Goal: Task Accomplishment & Management: Use online tool/utility

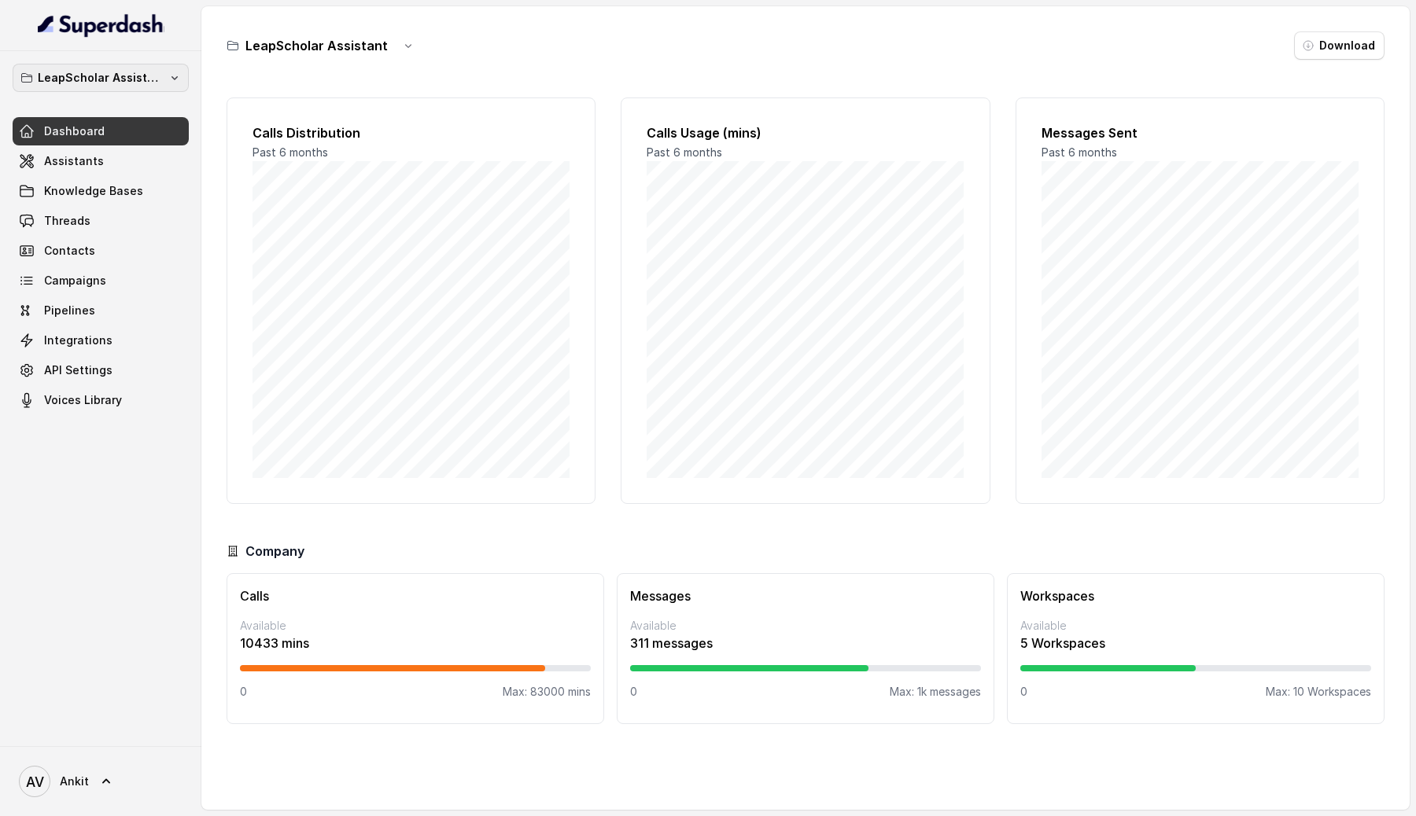
click at [124, 73] on p "LeapScholar Assistant" at bounding box center [101, 77] width 126 height 19
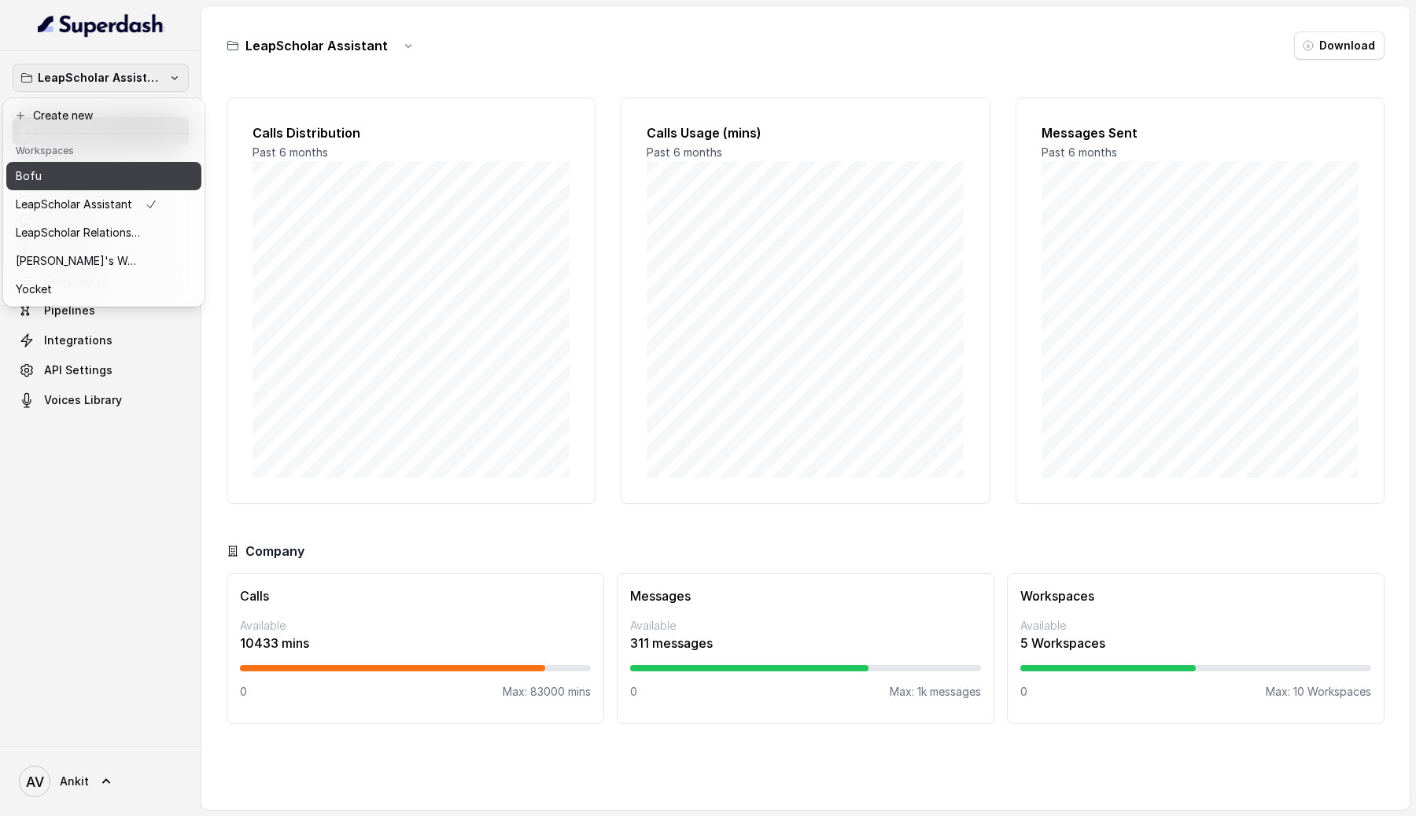
click at [57, 182] on div "Bofu" at bounding box center [87, 176] width 142 height 19
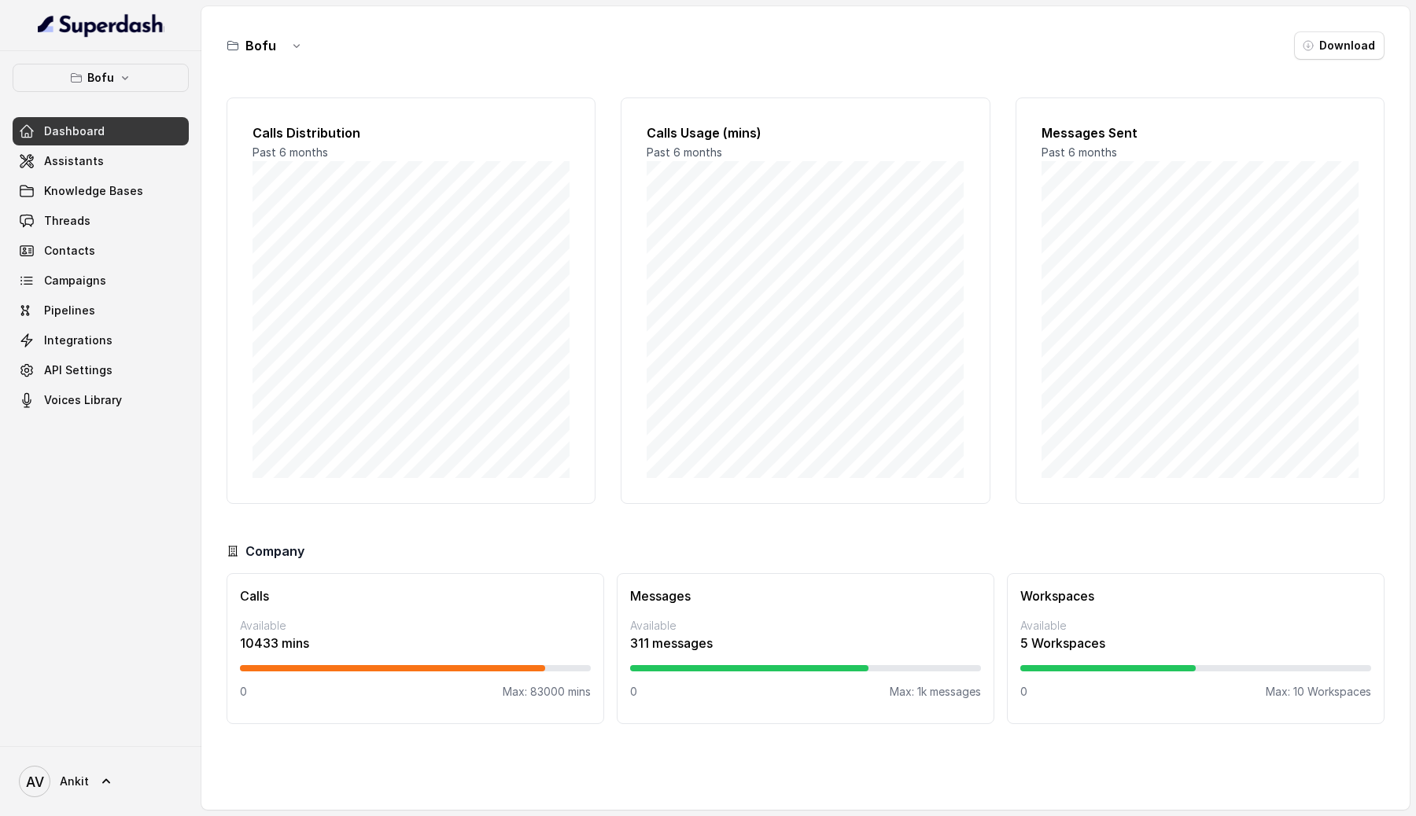
click at [543, 44] on div "Bofu Download" at bounding box center [806, 45] width 1158 height 28
click at [299, 50] on icon "button" at bounding box center [296, 45] width 13 height 13
click at [76, 264] on main "Bofu Download Calls Distribution Past 6 months Calls Usage (mins) Past 6 months…" at bounding box center [708, 408] width 1416 height 816
click at [65, 385] on div "Dashboard Assistants Knowledge Bases Threads Contacts Campaigns Pipelines Integ…" at bounding box center [101, 265] width 176 height 297
click at [72, 376] on span "API Settings" at bounding box center [78, 371] width 68 height 16
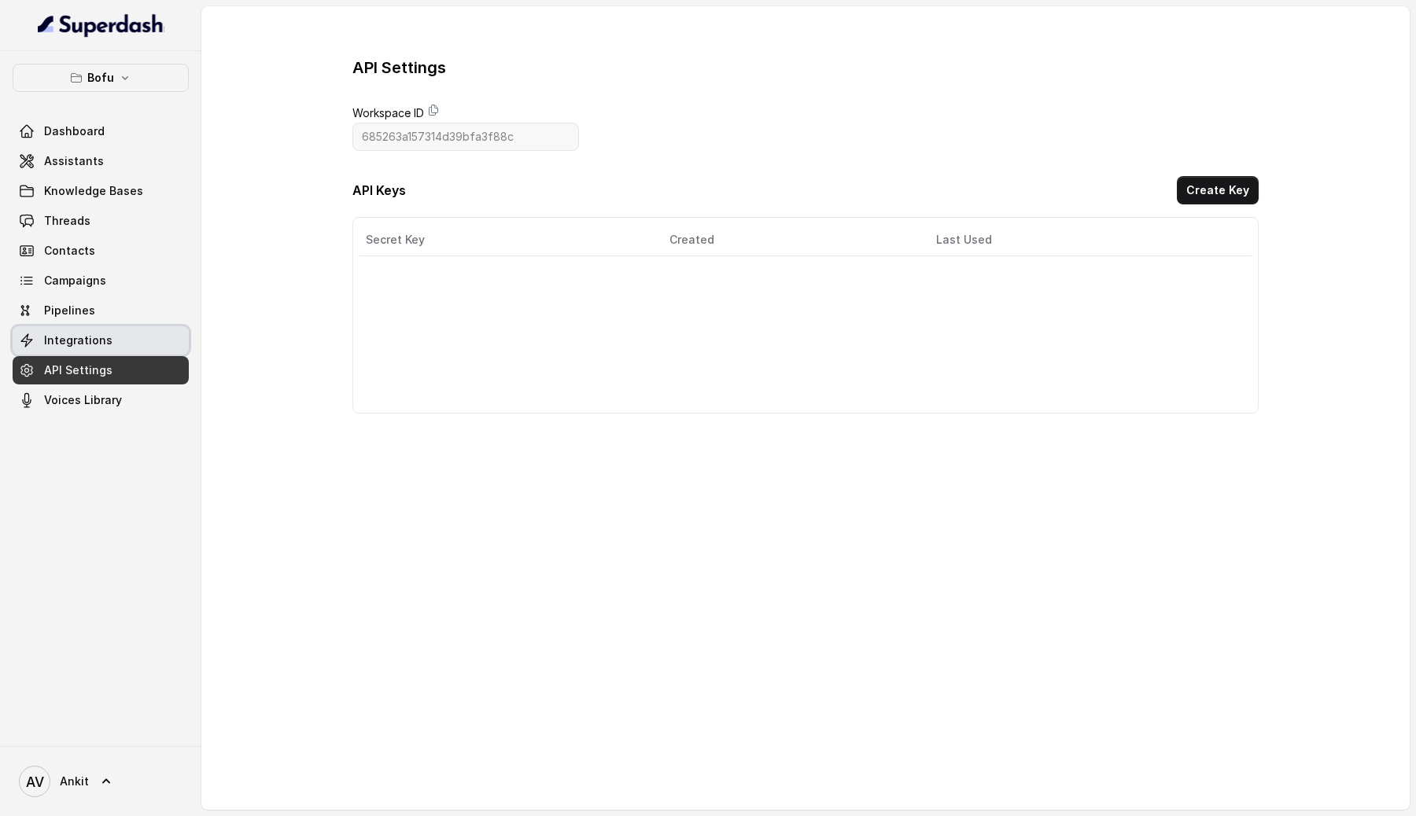
click at [53, 347] on span "Integrations" at bounding box center [78, 341] width 68 height 16
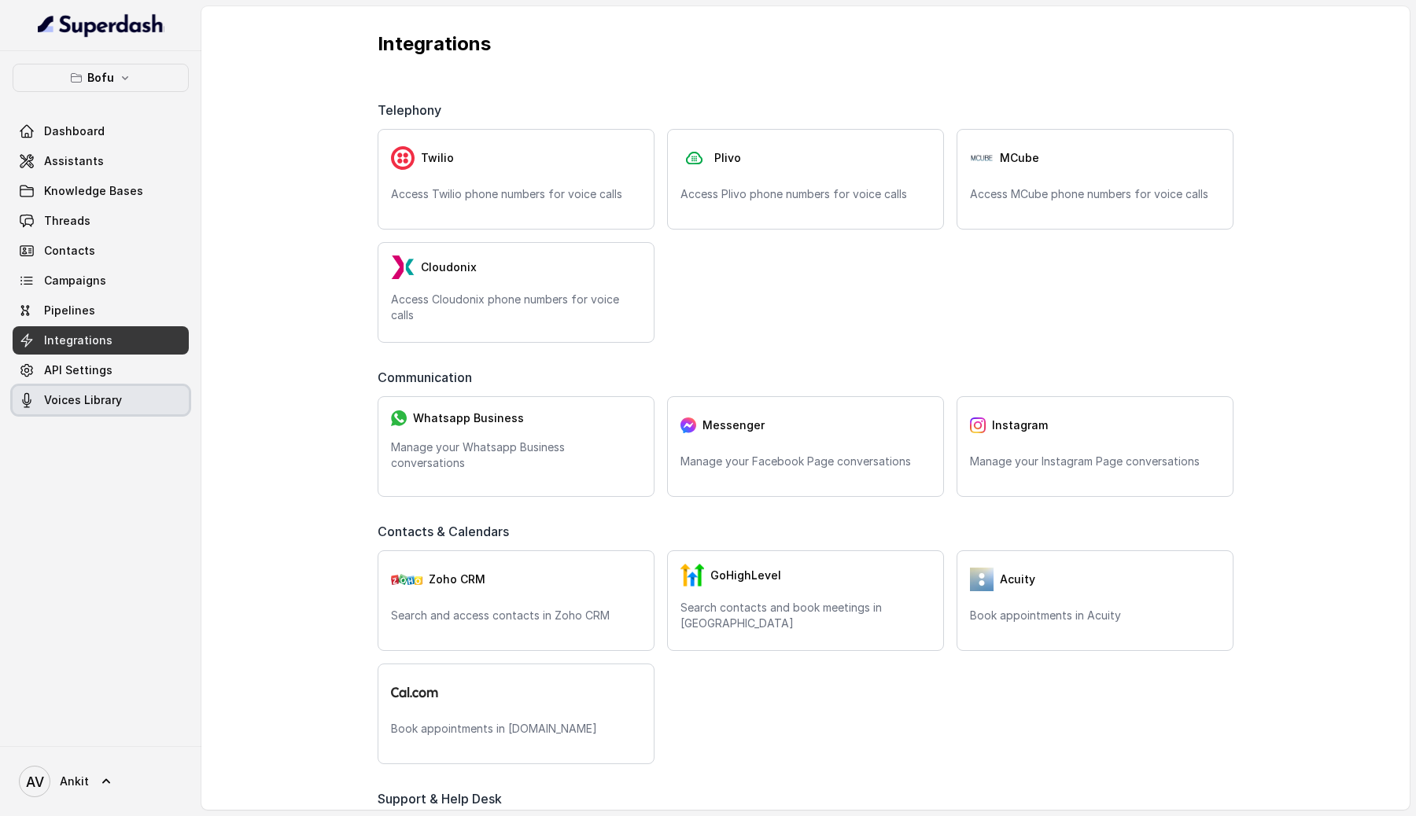
click at [61, 393] on span "Voices Library" at bounding box center [83, 401] width 78 height 16
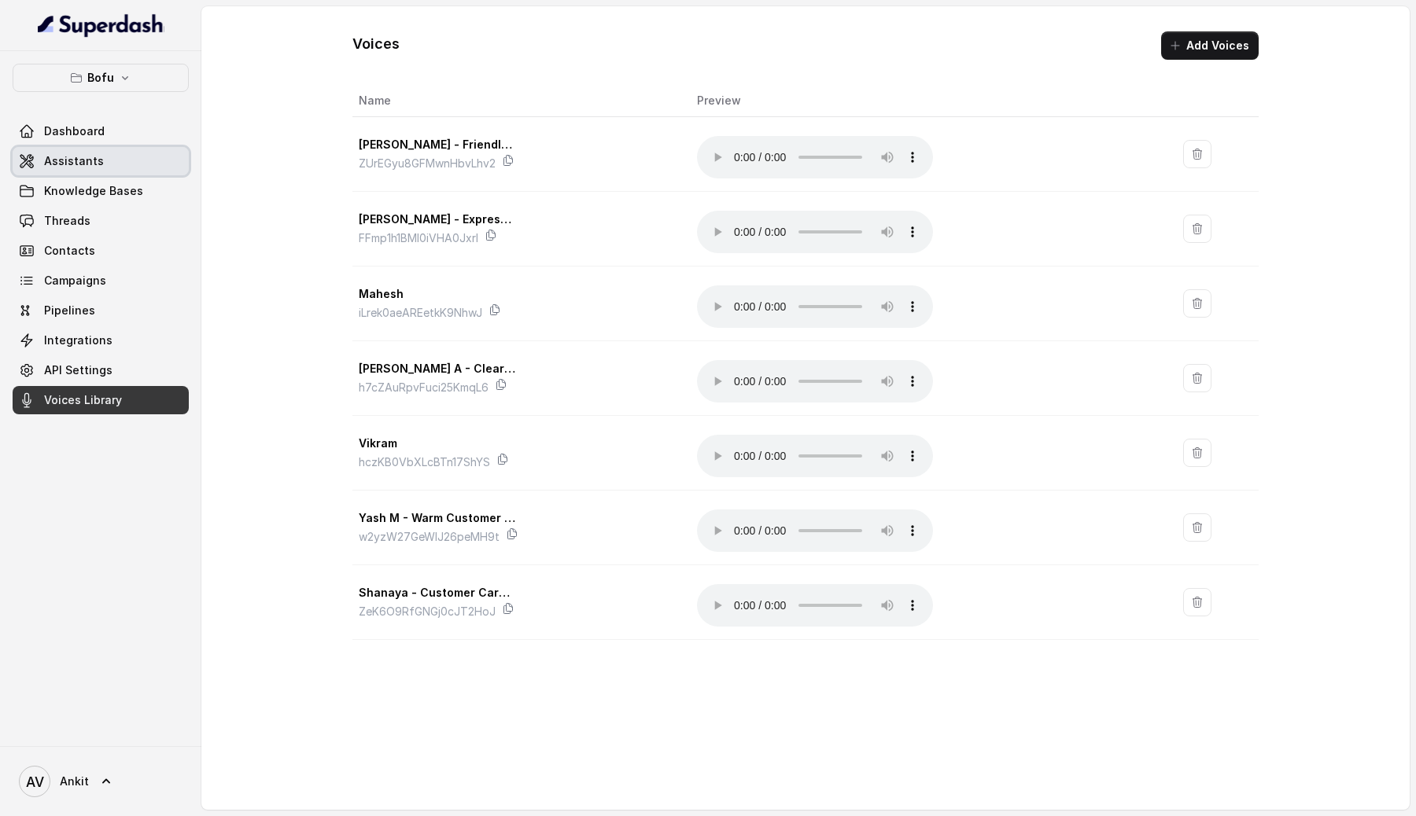
click at [122, 160] on link "Assistants" at bounding box center [101, 161] width 176 height 28
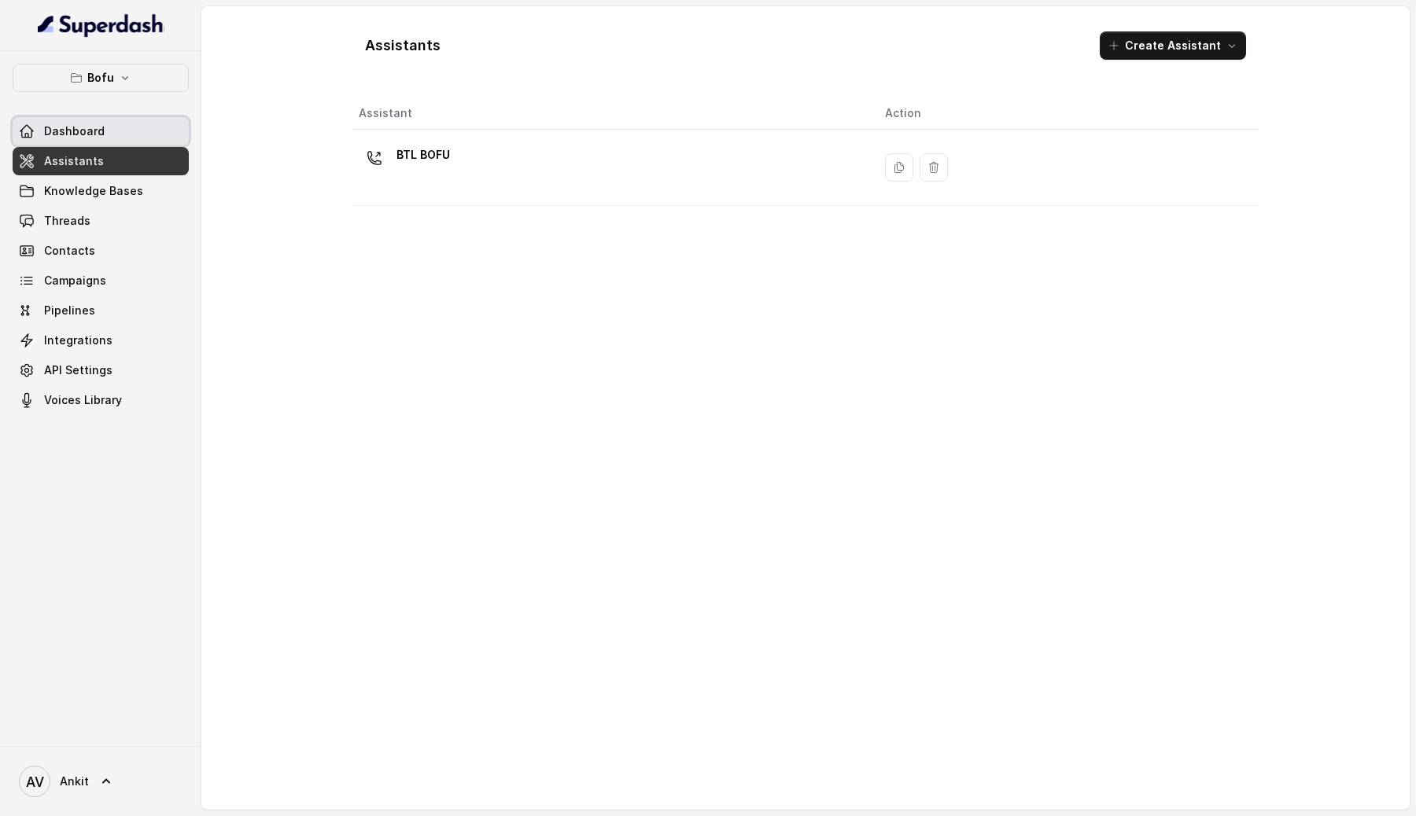
click at [98, 139] on link "Dashboard" at bounding box center [101, 131] width 176 height 28
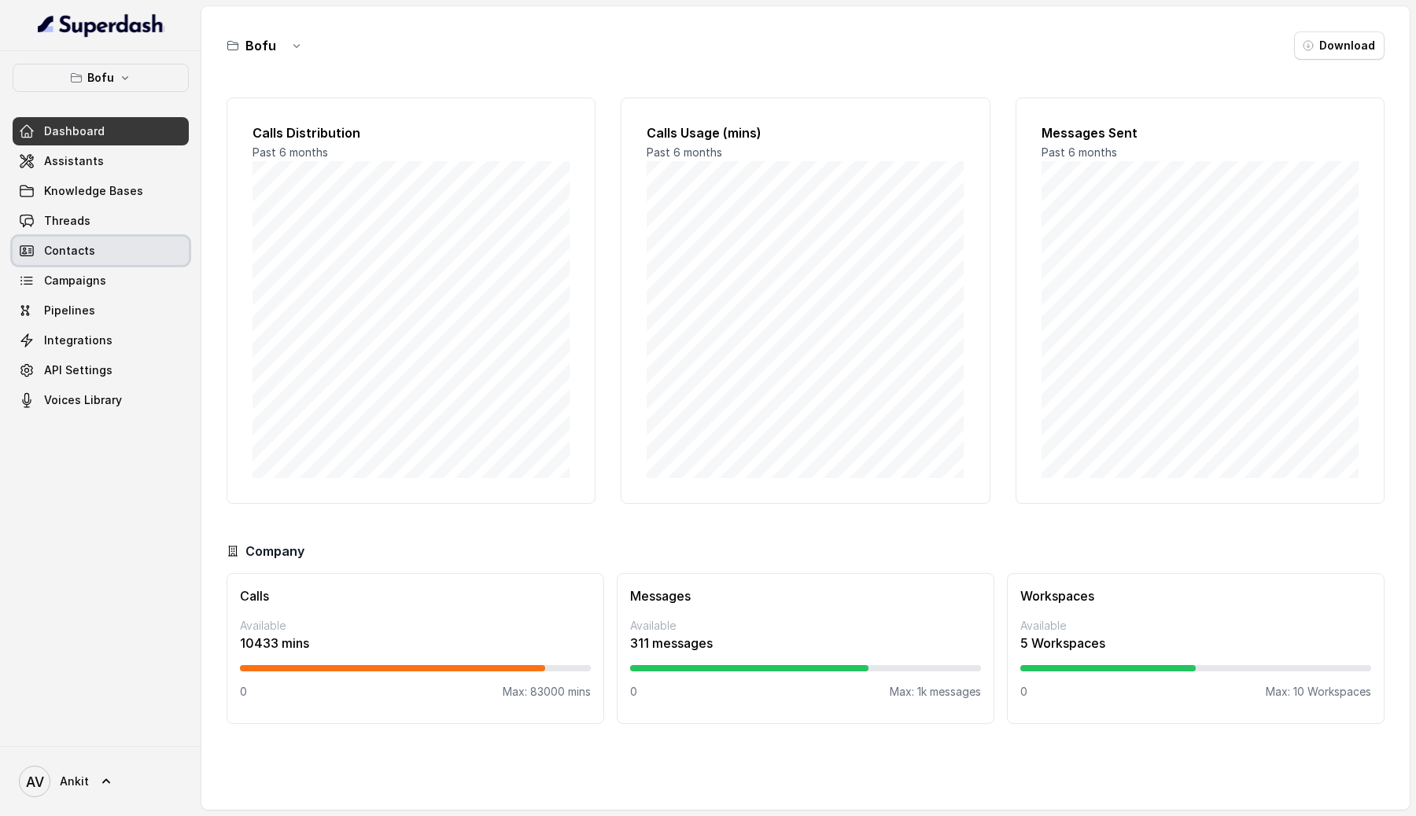
click at [70, 254] on span "Contacts" at bounding box center [69, 251] width 51 height 16
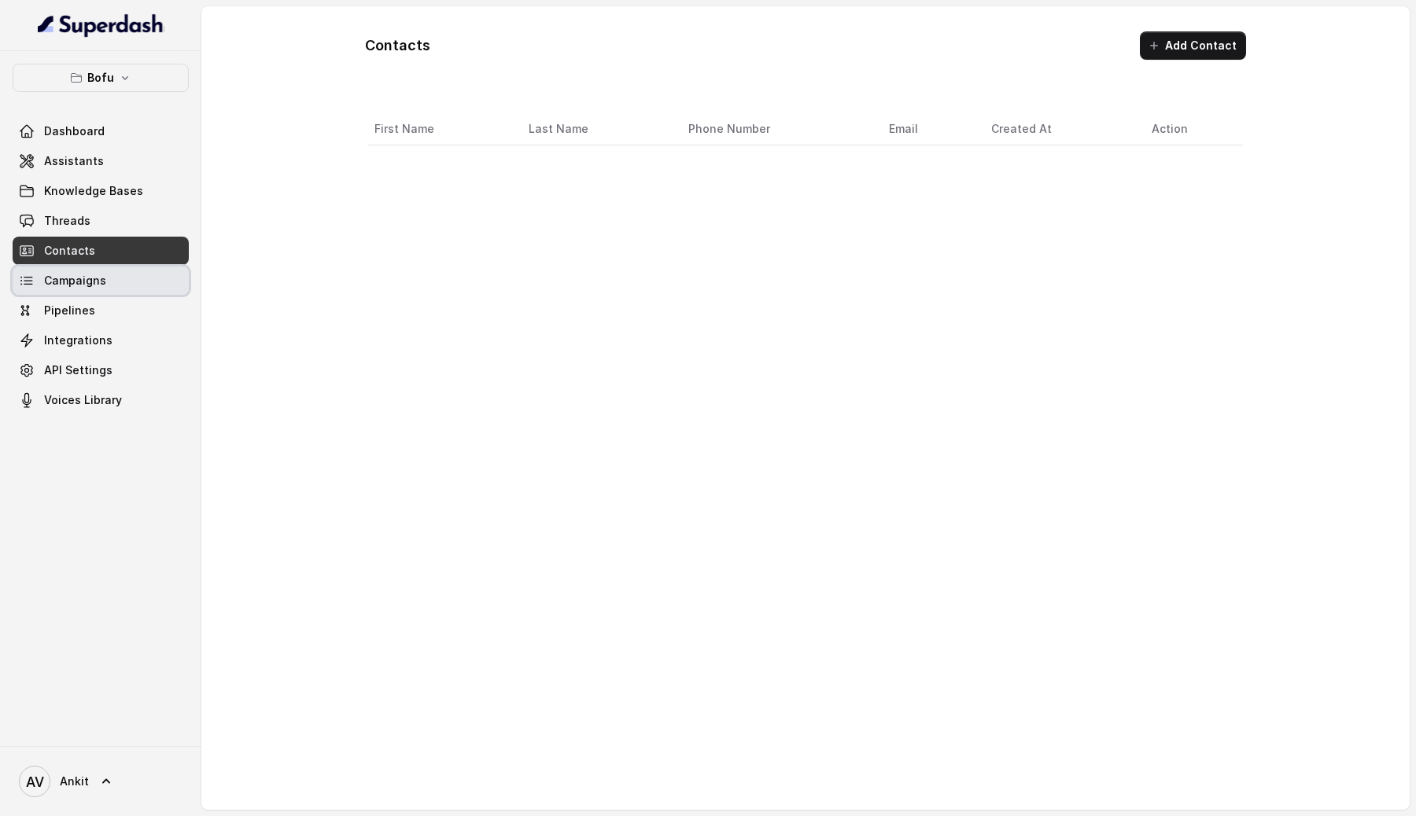
click at [47, 287] on span "Campaigns" at bounding box center [75, 281] width 62 height 16
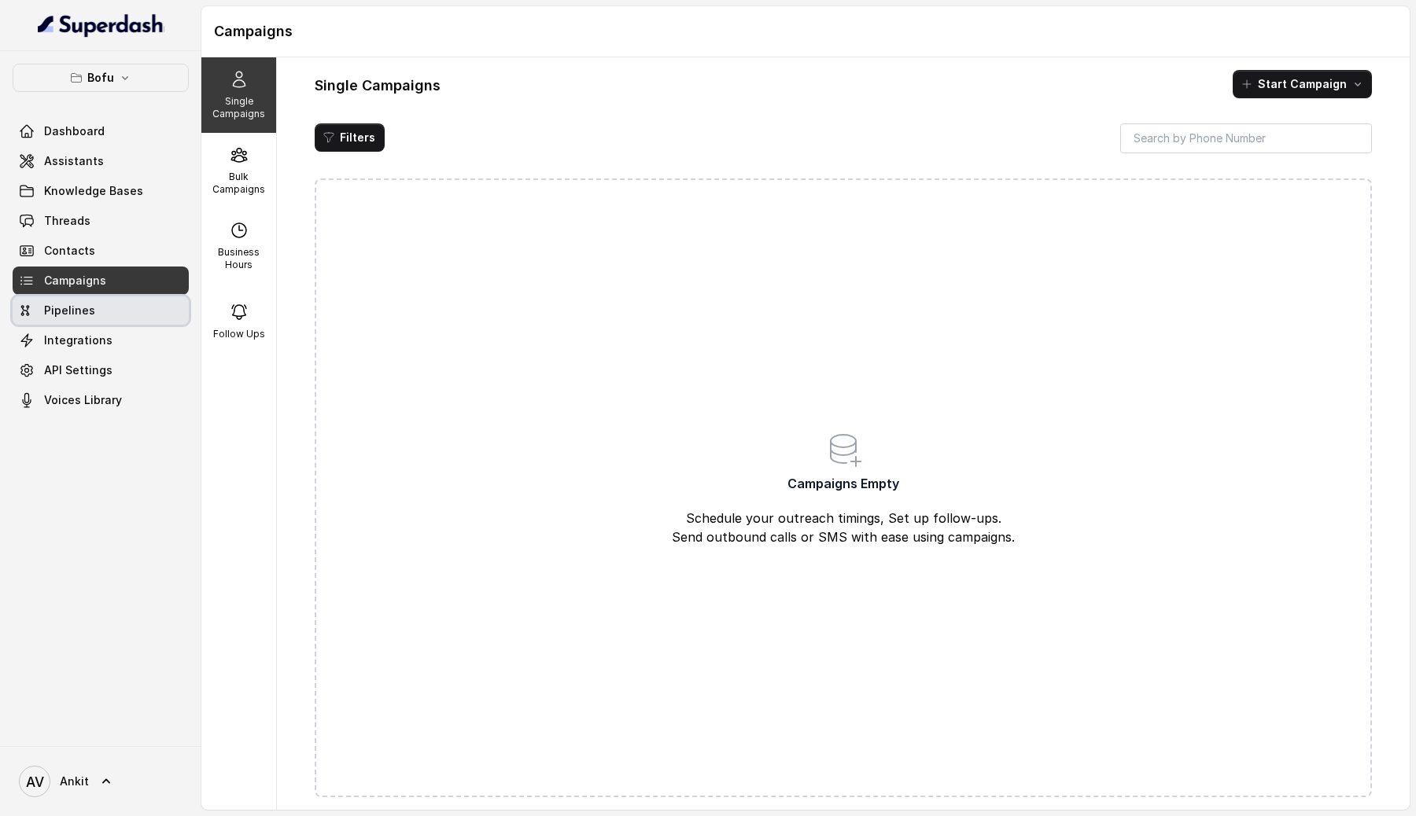
click at [53, 302] on link "Pipelines" at bounding box center [101, 311] width 176 height 28
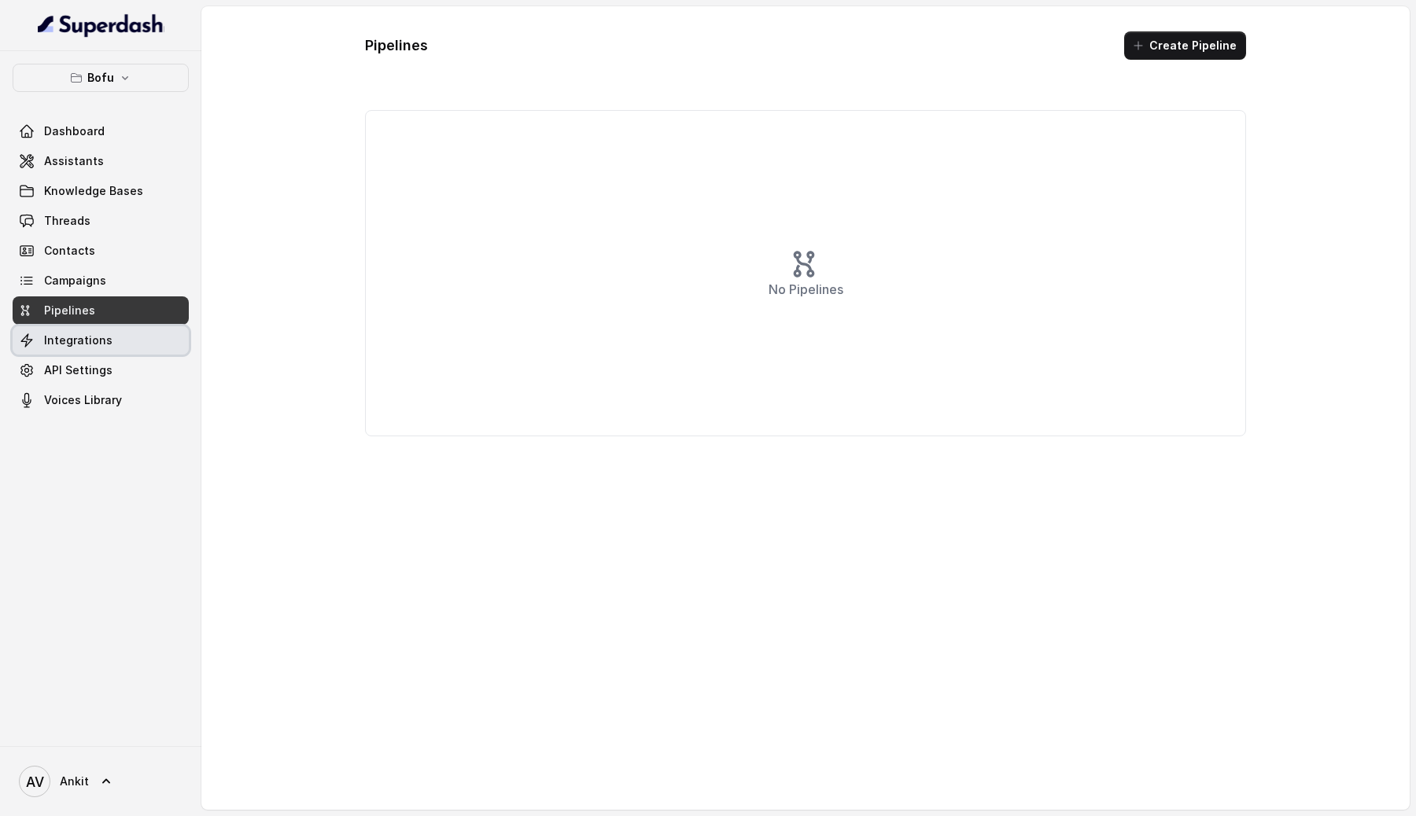
click at [61, 344] on span "Integrations" at bounding box center [78, 341] width 68 height 16
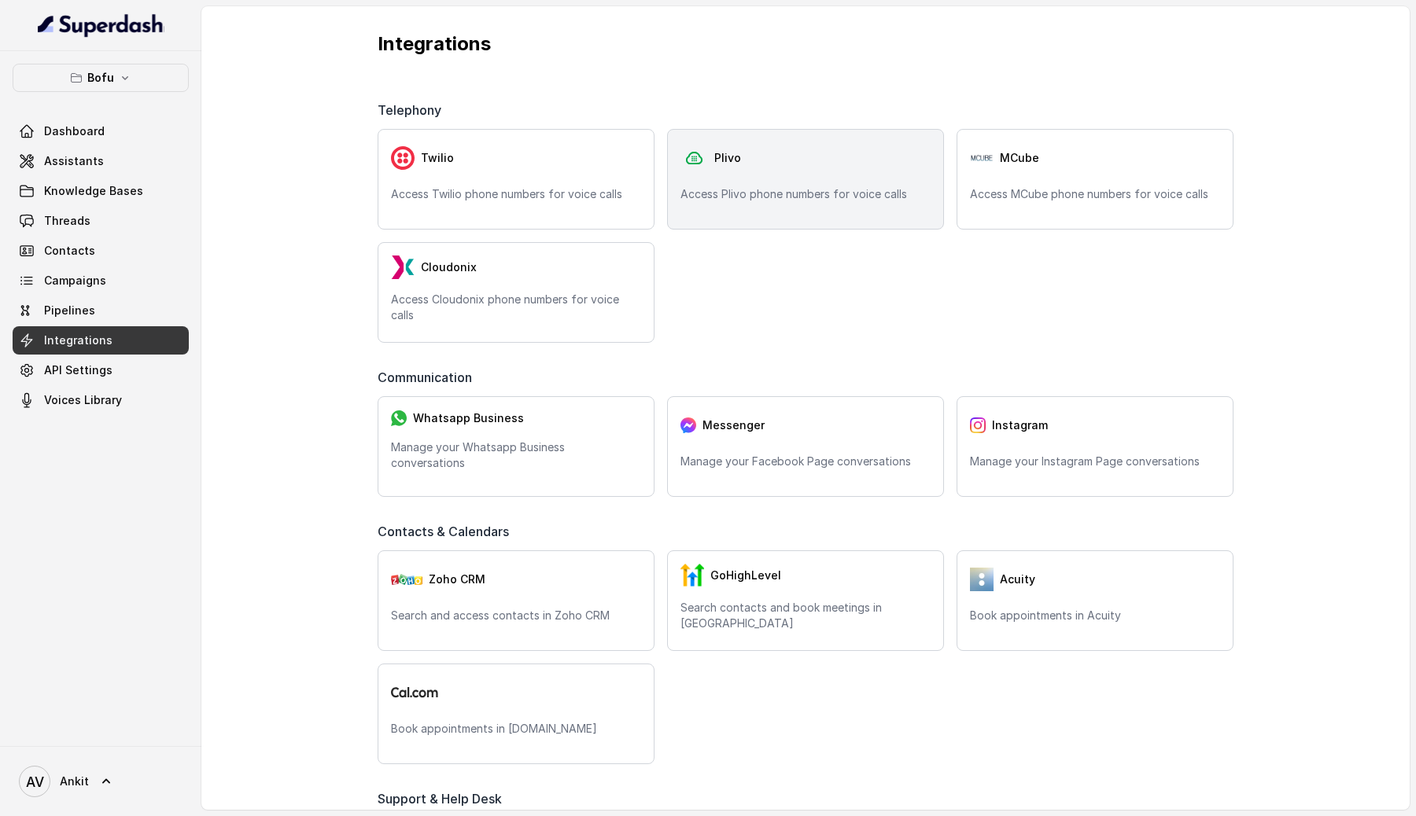
click at [776, 198] on p "Access Plivo phone numbers for voice calls" at bounding box center [805, 194] width 250 height 16
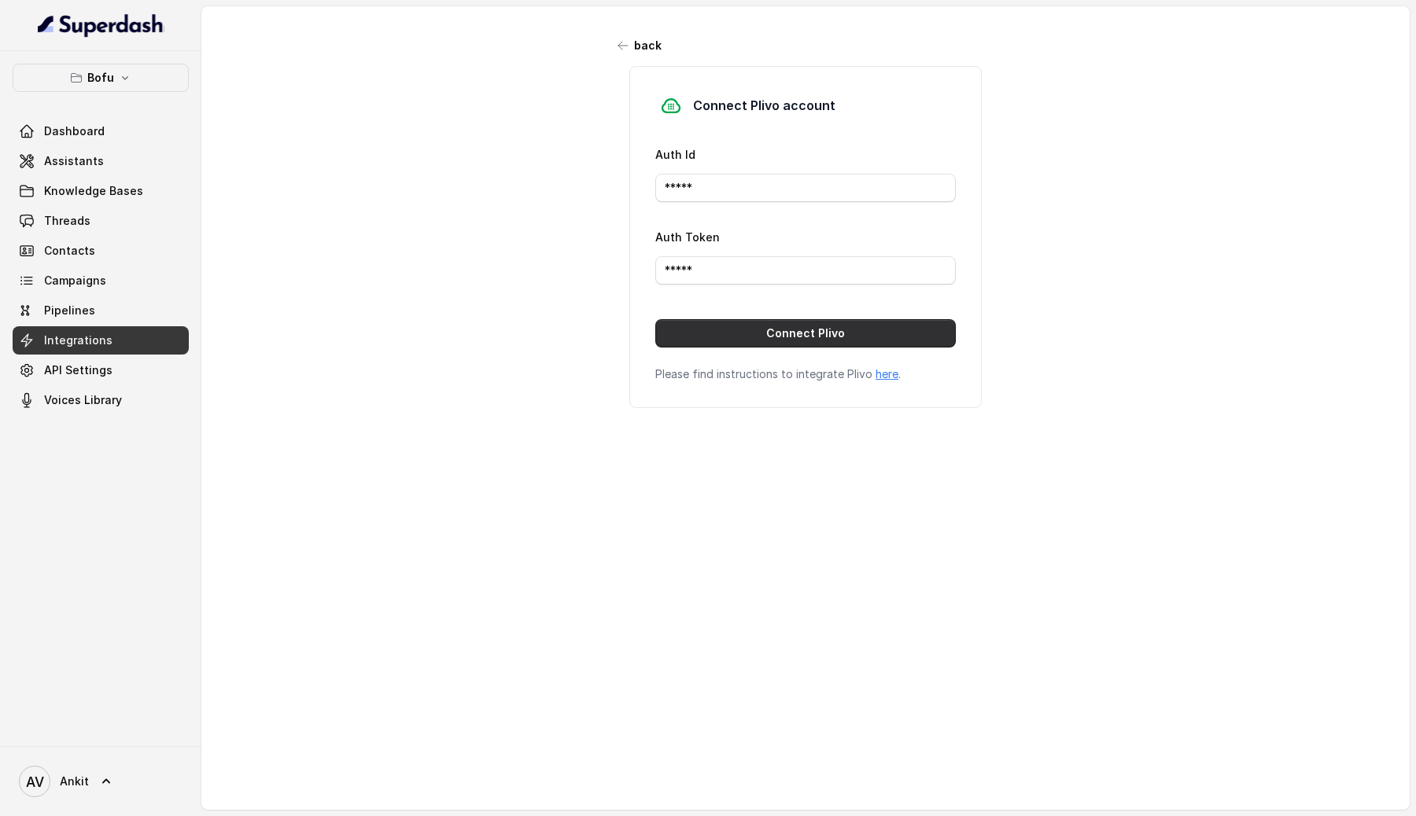
click at [729, 336] on button "Connect Plivo" at bounding box center [805, 333] width 300 height 28
click at [698, 190] on input "*****" at bounding box center [805, 188] width 300 height 28
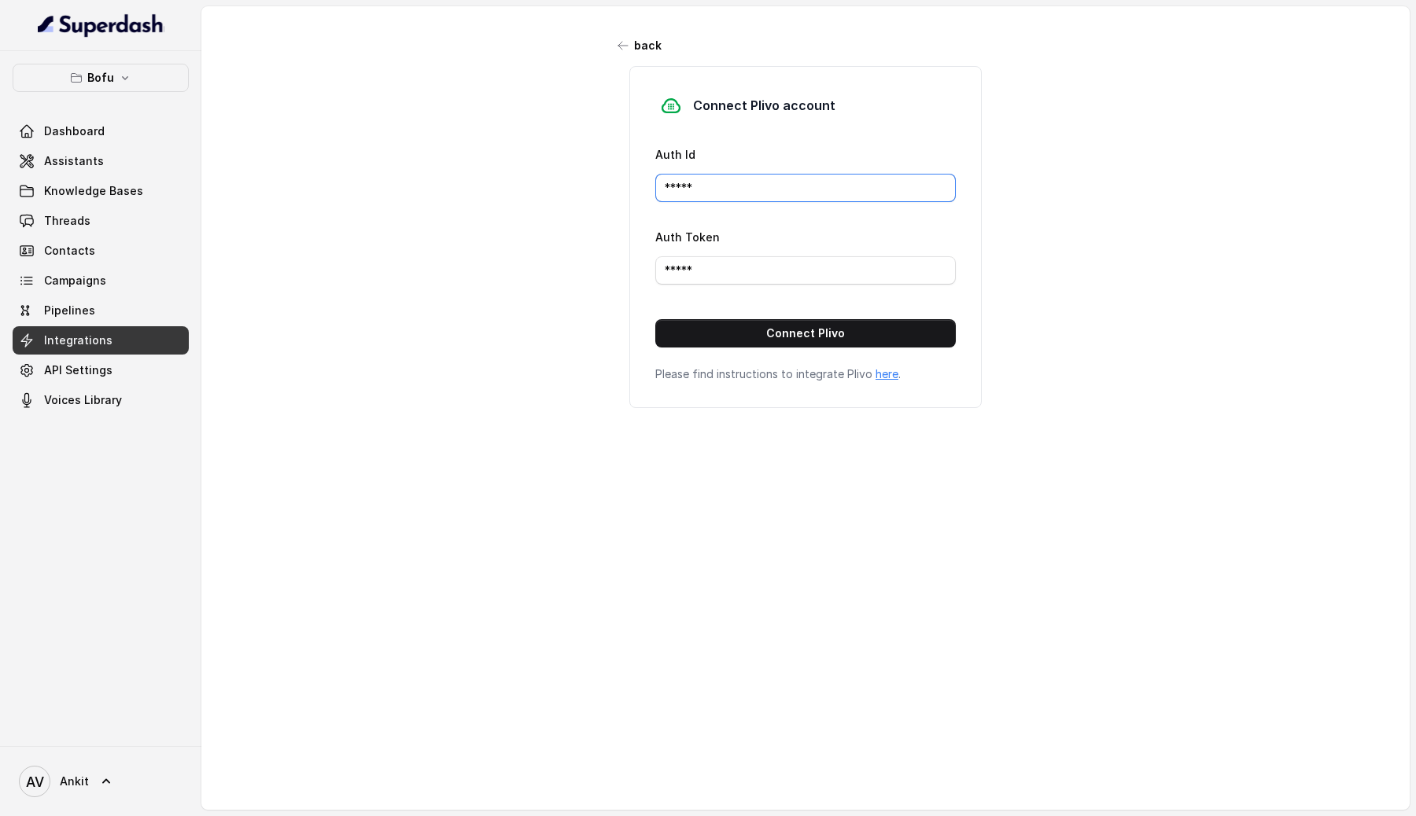
click at [698, 190] on input "*****" at bounding box center [805, 188] width 300 height 28
